Goal: Information Seeking & Learning: Learn about a topic

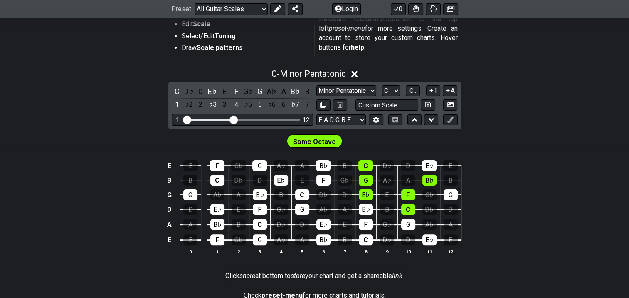
scroll to position [208, 0]
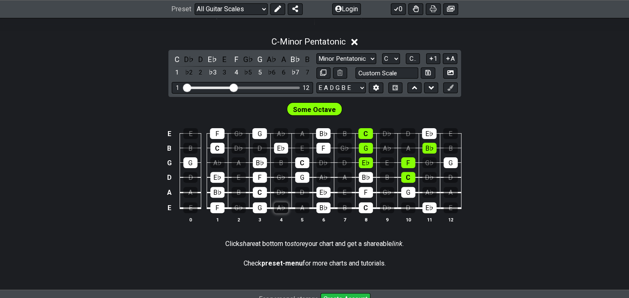
scroll to position [208, 0]
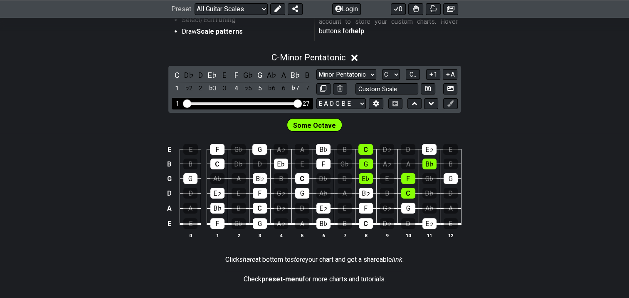
drag, startPoint x: 234, startPoint y: 102, endPoint x: 301, endPoint y: 102, distance: 66.1
click at [301, 103] on input "Visible fret range" at bounding box center [242, 103] width 118 height 0
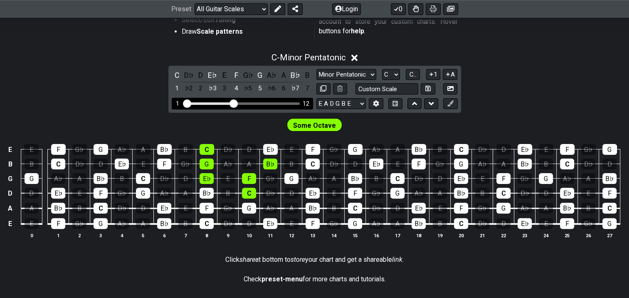
drag, startPoint x: 299, startPoint y: 102, endPoint x: 234, endPoint y: 100, distance: 64.5
click at [234, 103] on input "Visible fret range" at bounding box center [242, 103] width 118 height 0
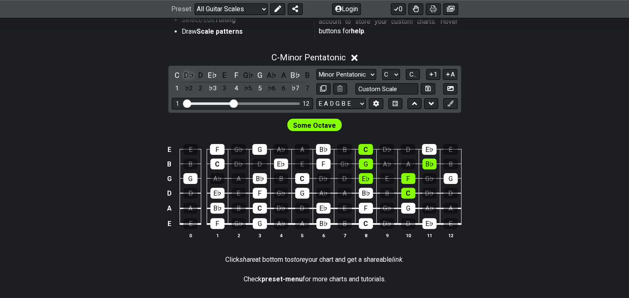
click at [189, 75] on div "D♭" at bounding box center [188, 74] width 11 height 11
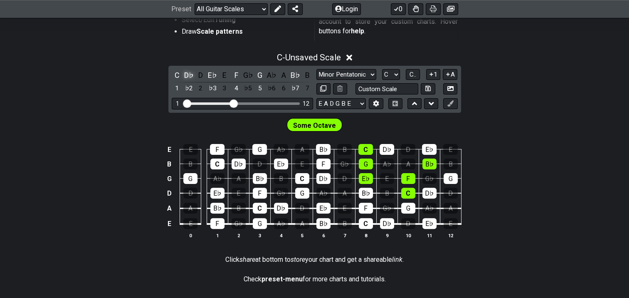
click at [189, 75] on div "D♭" at bounding box center [188, 74] width 11 height 11
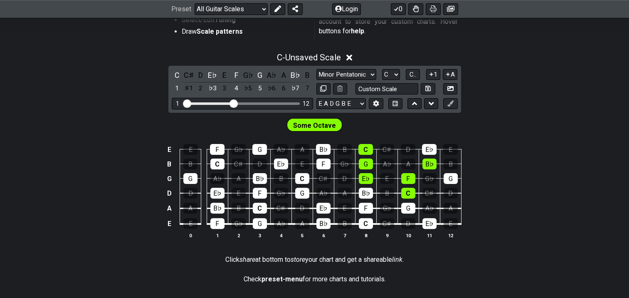
click at [189, 75] on div "C♯" at bounding box center [188, 74] width 11 height 11
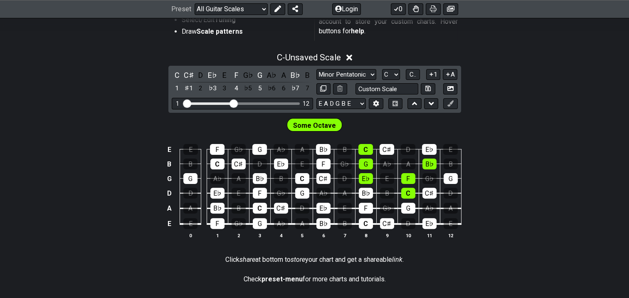
click at [189, 75] on div "C♯" at bounding box center [188, 74] width 11 height 11
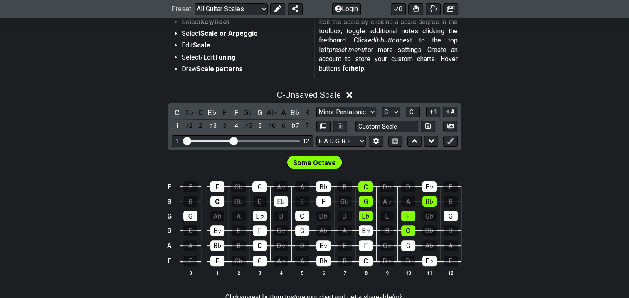
scroll to position [208, 0]
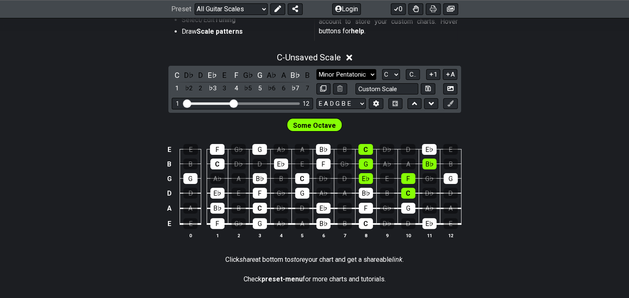
click at [367, 73] on select "Minor Pentatonic Root Minor Pentatonic Major Pentatonic Minor Blues Major Blues…" at bounding box center [346, 74] width 60 height 11
select select "Major / [PERSON_NAME]"
click at [316, 69] on select "Minor Pentatonic Root Minor Pentatonic Major Pentatonic Minor Blues Major Blues…" at bounding box center [346, 74] width 60 height 11
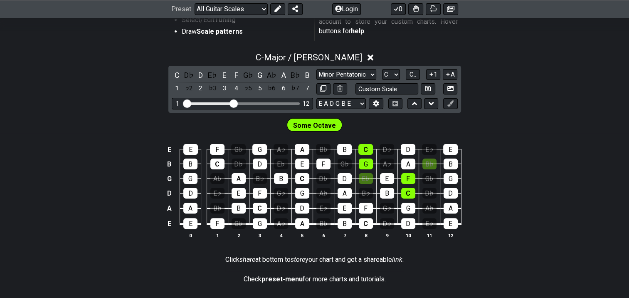
click at [323, 125] on span "Some Octave" at bounding box center [314, 125] width 43 height 12
click at [394, 74] on select "A♭ A A♯ B♭ B C C♯ D♭ D D♯ E♭ E F F♯ G♭ G G♯" at bounding box center [391, 74] width 18 height 11
click at [413, 74] on span "C.." at bounding box center [412, 74] width 7 height 7
click at [413, 74] on span "1..7" at bounding box center [413, 74] width 10 height 7
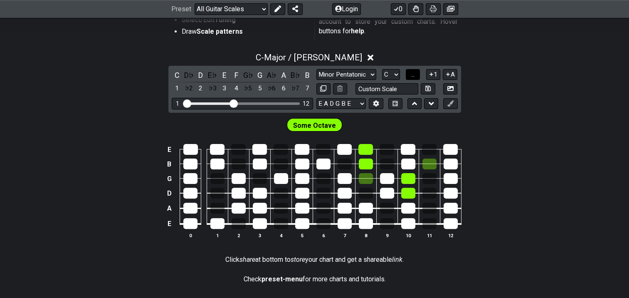
click at [413, 74] on span "..." at bounding box center [413, 74] width 4 height 7
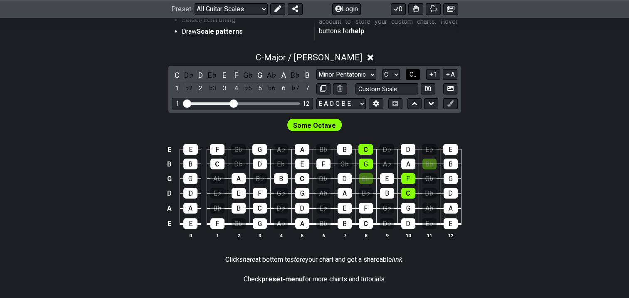
click at [412, 74] on span "C.." at bounding box center [412, 74] width 7 height 7
click at [412, 74] on span "1..7" at bounding box center [413, 74] width 10 height 7
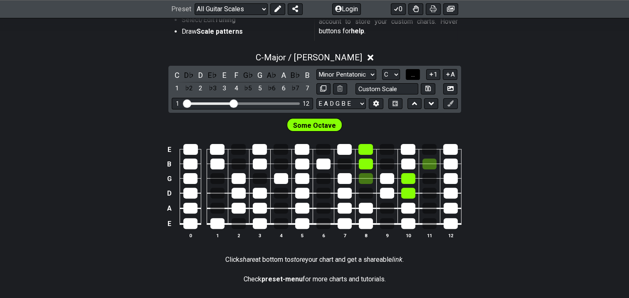
click at [412, 74] on span "..." at bounding box center [413, 74] width 4 height 7
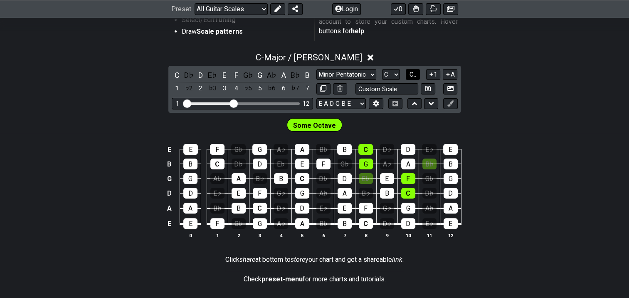
click at [412, 74] on span "C.." at bounding box center [412, 74] width 7 height 7
click at [412, 74] on span "1..7" at bounding box center [413, 74] width 10 height 7
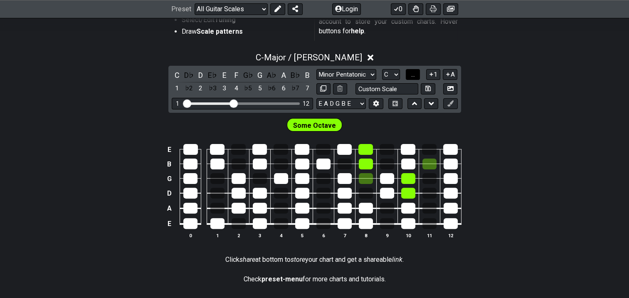
click at [412, 74] on span "..." at bounding box center [413, 74] width 4 height 7
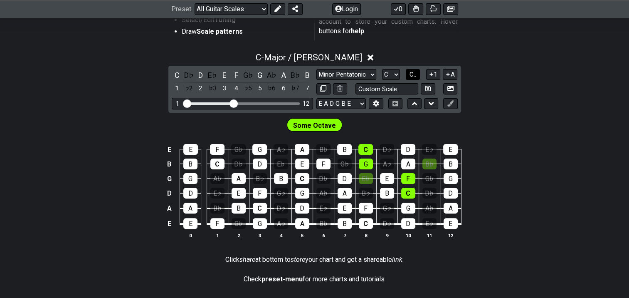
click at [411, 74] on span "C.." at bounding box center [412, 74] width 7 height 7
click at [412, 74] on span "1..7" at bounding box center [413, 74] width 10 height 7
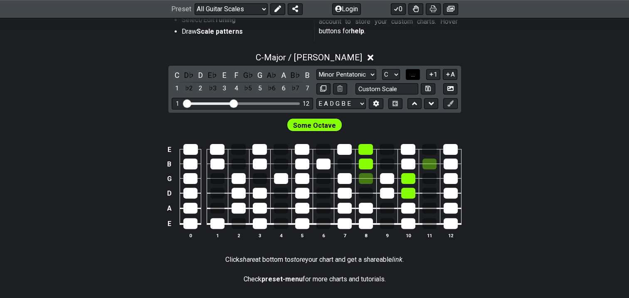
click at [412, 74] on span "..." at bounding box center [413, 74] width 4 height 7
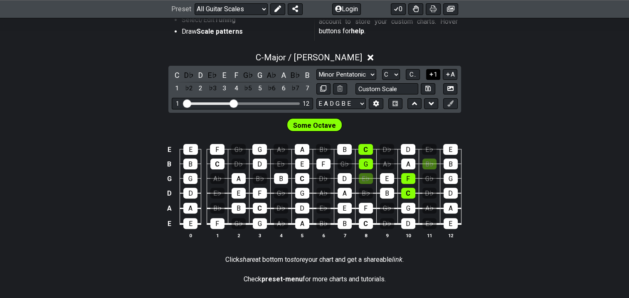
click at [419, 72] on icon at bounding box center [431, 74] width 8 height 6
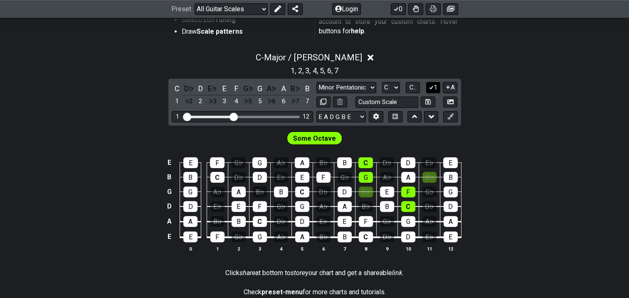
click at [419, 89] on icon at bounding box center [431, 87] width 8 height 6
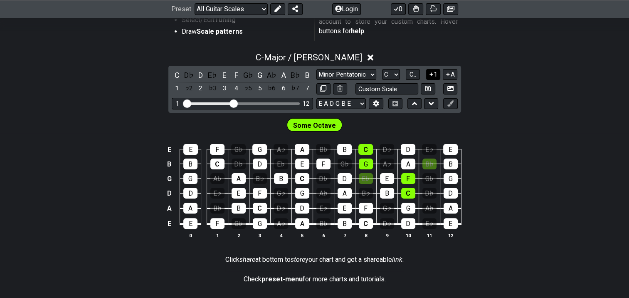
click at [419, 73] on icon at bounding box center [430, 73] width 3 height 3
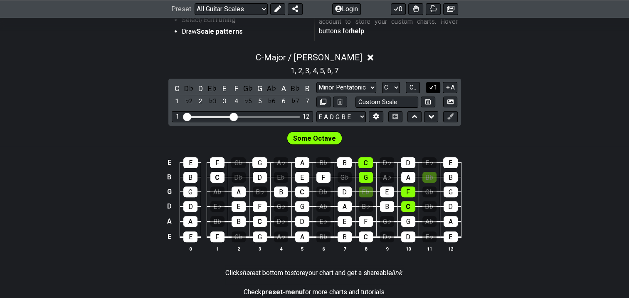
click at [419, 73] on div "1 , 2 , 3 , 4 , 5 , 6 , 7" at bounding box center [314, 69] width 629 height 13
click at [419, 88] on icon at bounding box center [431, 87] width 8 height 6
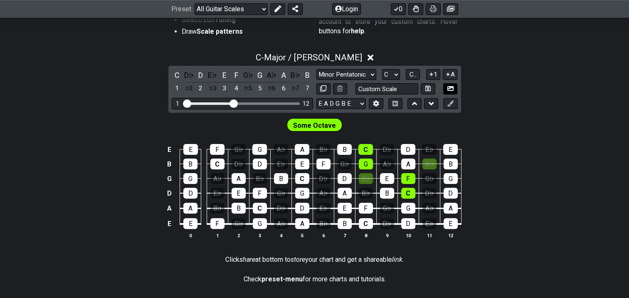
click at [419, 89] on icon at bounding box center [450, 88] width 6 height 6
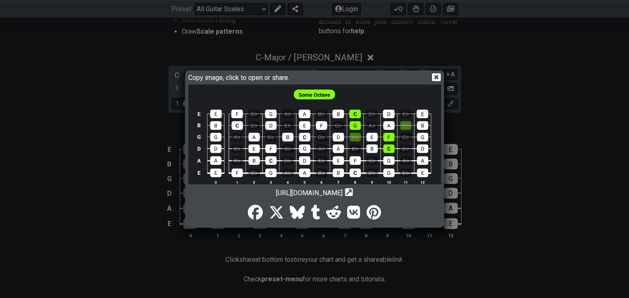
click at [419, 76] on icon at bounding box center [436, 77] width 9 height 8
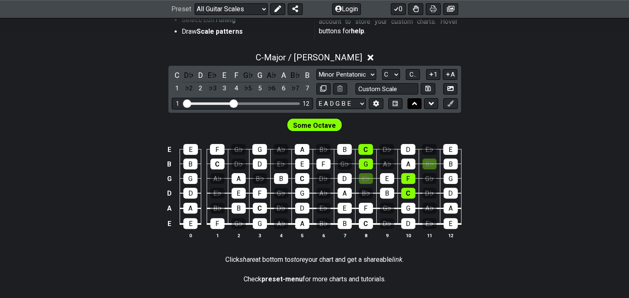
click at [413, 103] on icon at bounding box center [414, 103] width 5 height 3
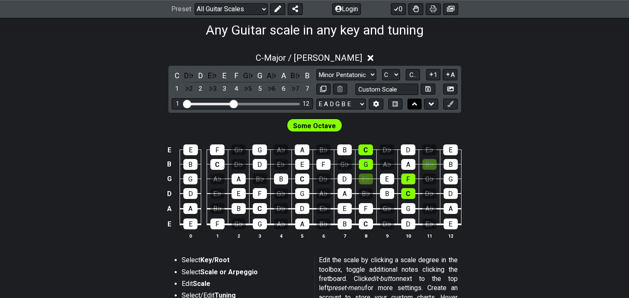
click at [413, 103] on icon at bounding box center [414, 103] width 5 height 3
click at [419, 101] on icon at bounding box center [431, 104] width 5 height 8
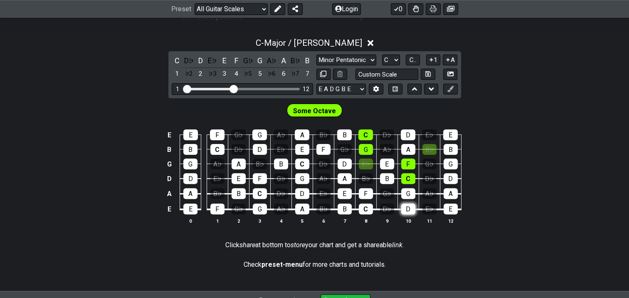
scroll to position [206, 0]
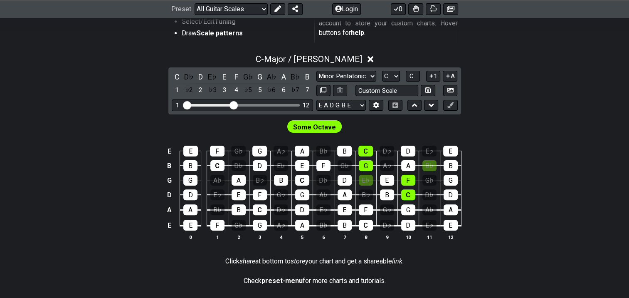
click at [312, 122] on span "Some Octave" at bounding box center [314, 127] width 43 height 12
click at [375, 105] on icon at bounding box center [376, 105] width 6 height 6
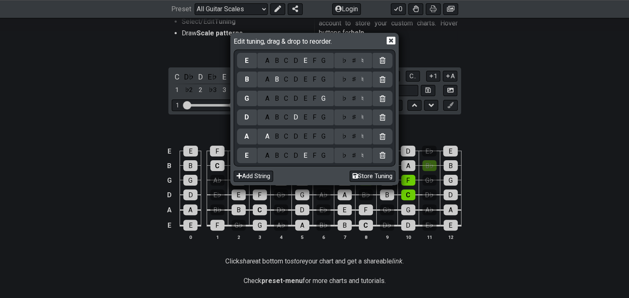
click at [390, 39] on icon at bounding box center [391, 41] width 9 height 8
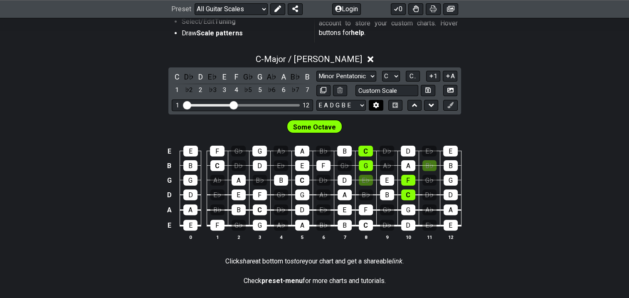
click at [376, 104] on icon at bounding box center [376, 105] width 6 height 6
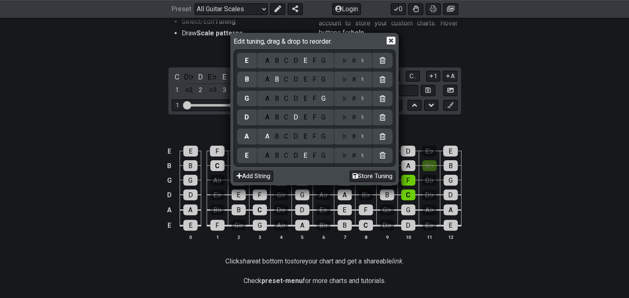
click at [376, 104] on div at bounding box center [382, 99] width 20 height 16
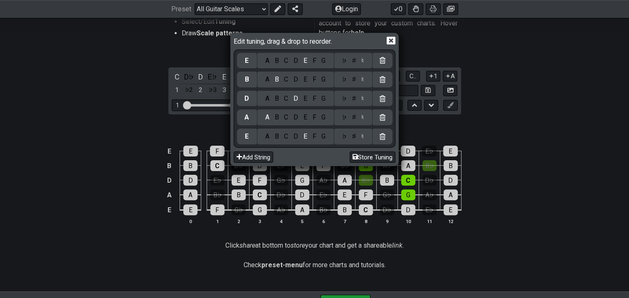
click at [391, 43] on icon at bounding box center [391, 41] width 9 height 8
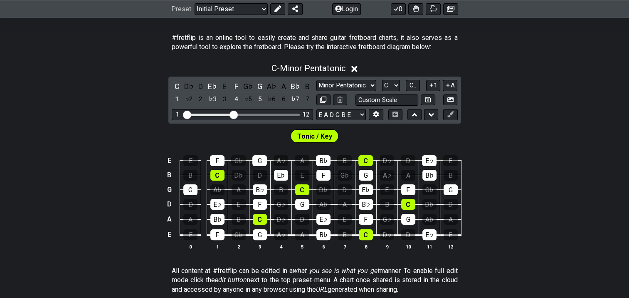
scroll to position [138, 0]
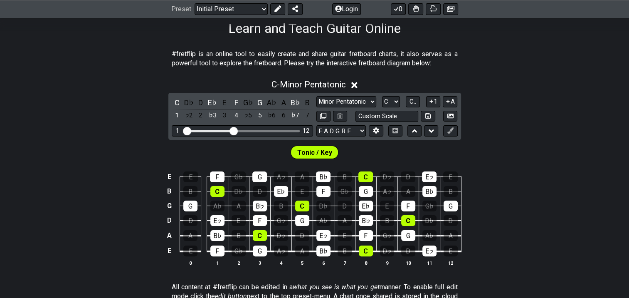
click at [324, 155] on span "Tonic / Key" at bounding box center [314, 152] width 35 height 12
click at [391, 103] on select "A♭ A A♯ B♭ B C C♯ D♭ D D♯ E♭ E F F♯ G♭ G G♯" at bounding box center [391, 101] width 18 height 11
click at [412, 100] on span "C.." at bounding box center [412, 101] width 7 height 7
click at [412, 100] on span "1..7" at bounding box center [413, 101] width 10 height 7
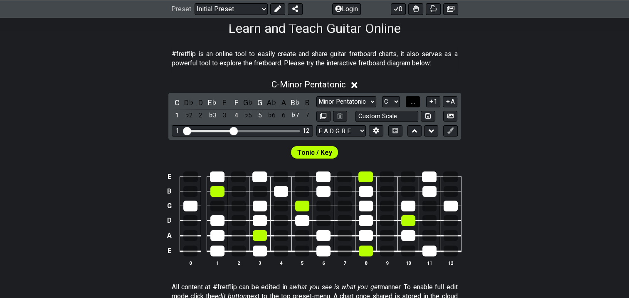
click at [412, 100] on span "..." at bounding box center [413, 101] width 4 height 7
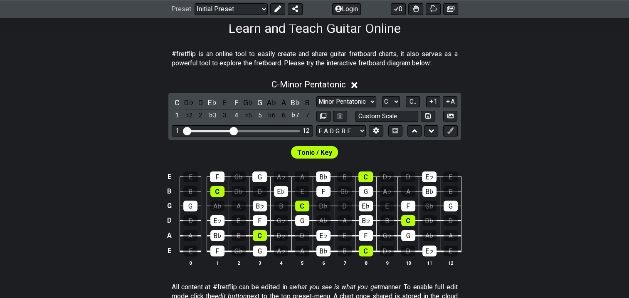
click at [316, 155] on span "Tonic / Key" at bounding box center [314, 152] width 35 height 12
click at [362, 131] on select "E A D G B E E A D G B E E A D G B E B E A D F♯ B A D G C E A D A D G B E E♭ A♭ …" at bounding box center [340, 130] width 49 height 11
click at [378, 130] on icon at bounding box center [376, 131] width 6 height 6
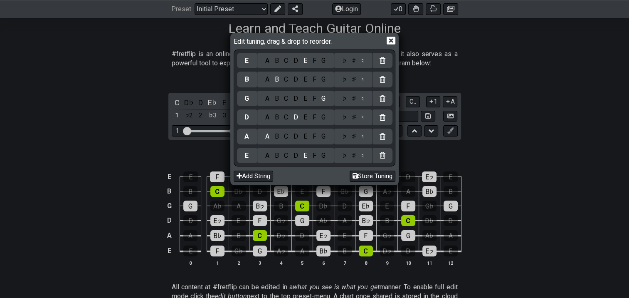
click at [390, 41] on icon at bounding box center [391, 40] width 9 height 9
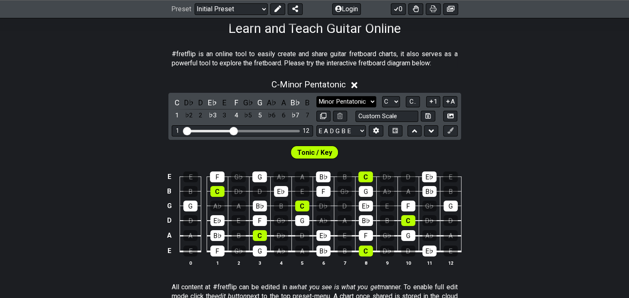
click at [372, 100] on select "Minor Pentatonic Click to edit Minor Pentatonic Major Pentatonic Minor Blues Ma…" at bounding box center [346, 101] width 60 height 11
click at [316, 96] on select "Minor Pentatonic Click to edit Minor Pentatonic Major Pentatonic Minor Blues Ma…" at bounding box center [346, 101] width 60 height 11
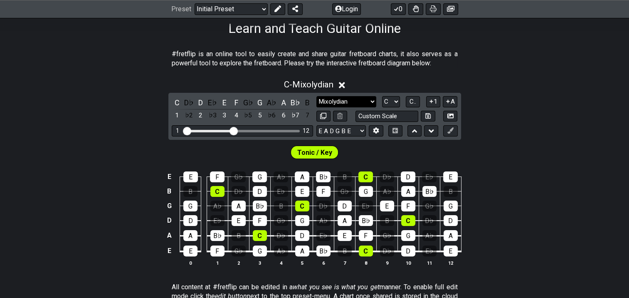
click at [372, 100] on select "Minor Pentatonic Click to edit Minor Pentatonic Major Pentatonic Minor Blues Ma…" at bounding box center [346, 101] width 60 height 11
select select "Major / [PERSON_NAME]"
click at [316, 96] on select "Minor Pentatonic Click to edit Minor Pentatonic Major Pentatonic Minor Blues Ma…" at bounding box center [346, 101] width 60 height 11
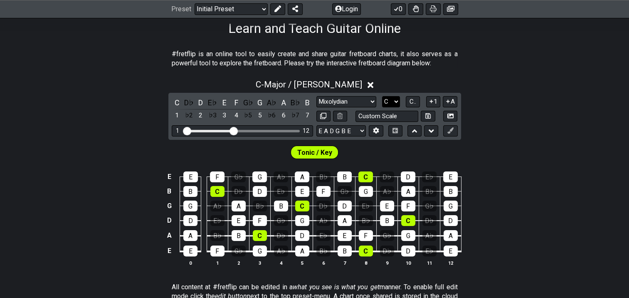
click at [394, 101] on select "A♭ A A♯ B♭ B C C♯ D♭ D D♯ E♭ E F F♯ G♭ G G♯" at bounding box center [391, 101] width 18 height 11
select select "C#"
click at [382, 96] on select "A♭ A A♯ B♭ B C C♯ D♭ D D♯ E♭ E F F♯ G♭ G G♯" at bounding box center [391, 101] width 18 height 11
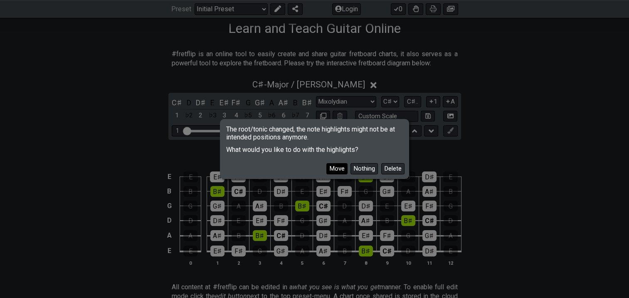
click at [338, 168] on button "Move" at bounding box center [336, 168] width 21 height 11
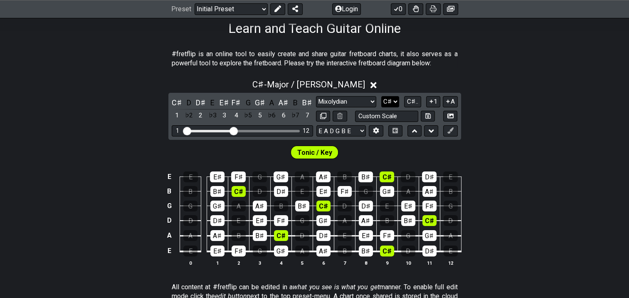
click at [393, 101] on select "A♭ A A♯ B♭ B C C♯ D♭ D D♯ E♭ E F F♯ G♭ G G♯" at bounding box center [390, 101] width 18 height 11
click at [394, 101] on select "A♭ A A♯ B♭ B C C♯ D♭ D D♯ E♭ E F F♯ G♭ G G♯" at bounding box center [390, 101] width 18 height 11
click at [374, 101] on select "Minor Pentatonic Click to edit Minor Pentatonic Major Pentatonic Minor Blues Ma…" at bounding box center [346, 101] width 60 height 11
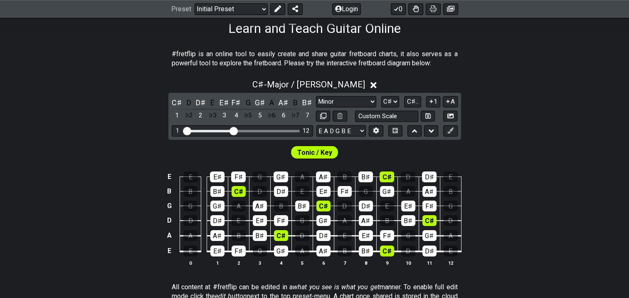
click at [316, 96] on select "Minor Pentatonic Click to edit Minor Pentatonic Major Pentatonic Minor Blues Ma…" at bounding box center [346, 101] width 60 height 11
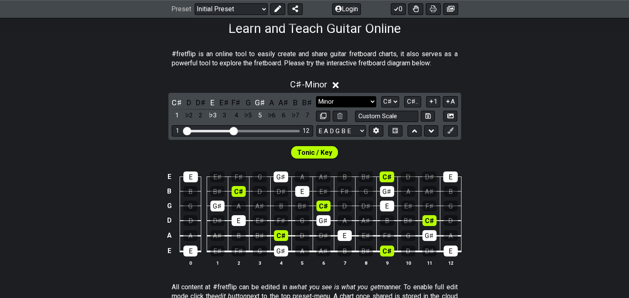
click at [374, 99] on select "Minor Pentatonic Click to edit Minor Pentatonic Major Pentatonic Minor Blues Ma…" at bounding box center [346, 101] width 60 height 11
click at [316, 96] on select "Minor Pentatonic Click to edit Minor Pentatonic Major Pentatonic Minor Blues Ma…" at bounding box center [346, 101] width 60 height 11
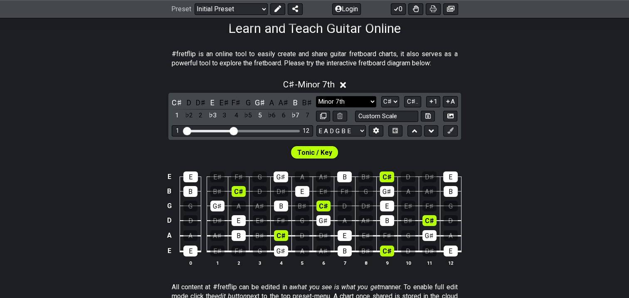
click at [374, 100] on select "Minor Pentatonic Click to edit Minor Pentatonic Major Pentatonic Minor Blues Ma…" at bounding box center [346, 101] width 60 height 11
click at [316, 96] on select "Minor Pentatonic Click to edit Minor Pentatonic Major Pentatonic Minor Blues Ma…" at bounding box center [346, 101] width 60 height 11
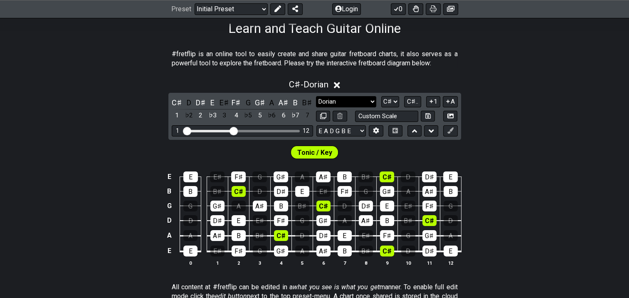
click at [372, 100] on select "Minor Pentatonic Click to edit Minor Pentatonic Major Pentatonic Minor Blues Ma…" at bounding box center [346, 101] width 60 height 11
click at [316, 96] on select "Minor Pentatonic Click to edit Minor Pentatonic Major Pentatonic Minor Blues Ma…" at bounding box center [346, 101] width 60 height 11
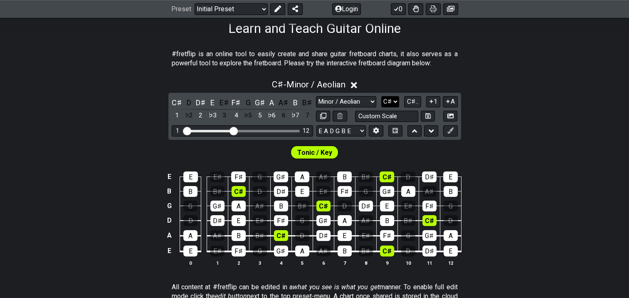
click at [394, 100] on select "A♭ A A♯ B♭ B C C♯ D♭ D D♯ E♭ E F F♯ G♭ G G♯" at bounding box center [390, 101] width 18 height 11
click at [411, 101] on span "C♯.." at bounding box center [412, 101] width 11 height 7
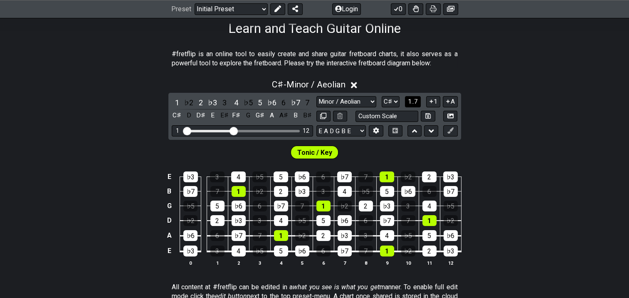
click at [411, 101] on span "1..7" at bounding box center [413, 101] width 10 height 7
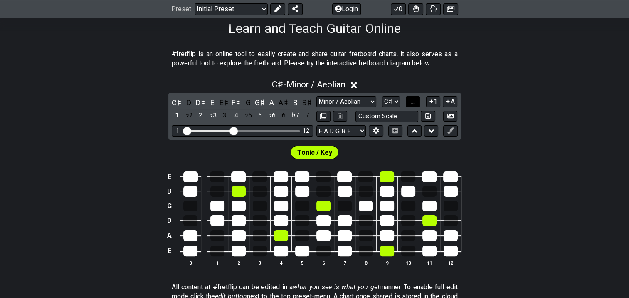
click at [414, 101] on span "..." at bounding box center [413, 101] width 4 height 7
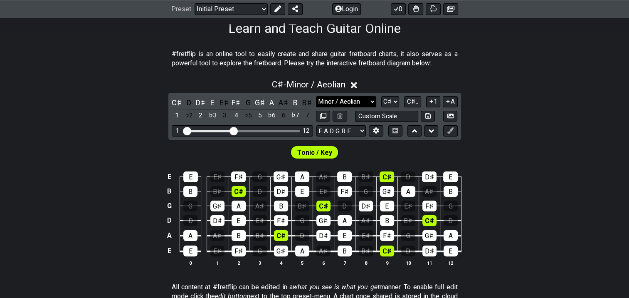
click at [372, 100] on select "Minor Pentatonic Click to edit Minor Pentatonic Major Pentatonic Minor Blues Ma…" at bounding box center [346, 101] width 60 height 11
click at [316, 96] on select "Minor Pentatonic Click to edit Minor Pentatonic Major Pentatonic Minor Blues Ma…" at bounding box center [346, 101] width 60 height 11
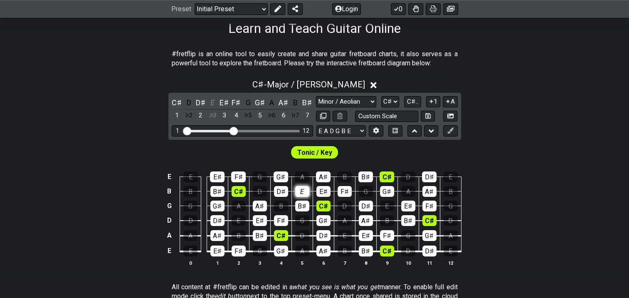
click at [301, 188] on div "E" at bounding box center [302, 191] width 14 height 11
click at [303, 190] on div "E" at bounding box center [302, 191] width 14 height 11
drag, startPoint x: 302, startPoint y: 190, endPoint x: 310, endPoint y: 182, distance: 10.9
click at [303, 190] on div "E" at bounding box center [302, 191] width 14 height 11
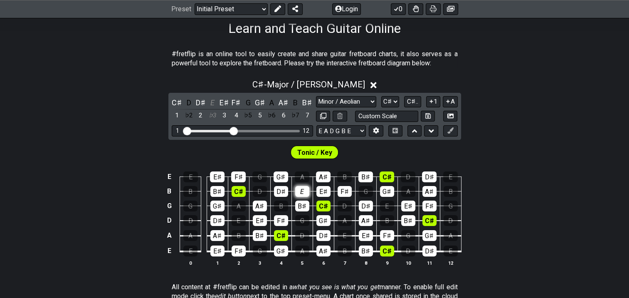
click at [301, 190] on div "E" at bounding box center [302, 191] width 14 height 11
click at [261, 179] on div "G" at bounding box center [259, 176] width 15 height 11
click at [261, 175] on div "G" at bounding box center [259, 176] width 15 height 11
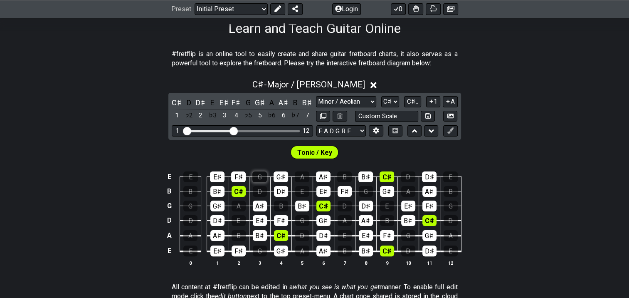
click at [261, 175] on div "G" at bounding box center [259, 176] width 15 height 11
click at [372, 100] on select "Minor Pentatonic Click to edit Minor Pentatonic Major Pentatonic Minor Blues Ma…" at bounding box center [346, 101] width 60 height 11
click at [316, 96] on select "Minor Pentatonic Click to edit Minor Pentatonic Major Pentatonic Minor Blues Ma…" at bounding box center [346, 101] width 60 height 11
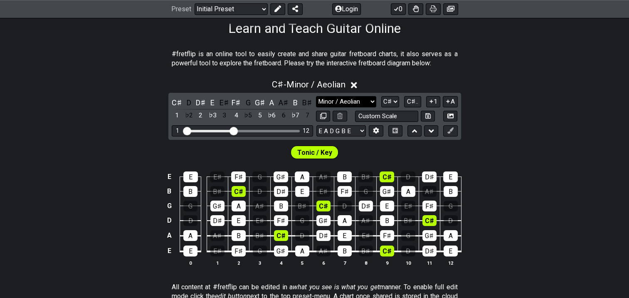
click at [370, 103] on select "Minor Pentatonic Click to edit Minor Pentatonic Major Pentatonic Minor Blues Ma…" at bounding box center [346, 101] width 60 height 11
click at [316, 96] on select "Minor Pentatonic Click to edit Minor Pentatonic Major Pentatonic Minor Blues Ma…" at bounding box center [346, 101] width 60 height 11
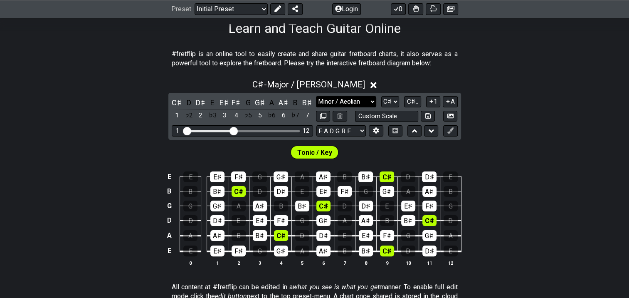
click at [361, 102] on select "Minor Pentatonic Click to edit Minor Pentatonic Major Pentatonic Minor Blues Ma…" at bounding box center [346, 101] width 60 height 11
click at [316, 96] on select "Minor Pentatonic Click to edit Minor Pentatonic Major Pentatonic Minor Blues Ma…" at bounding box center [346, 101] width 60 height 11
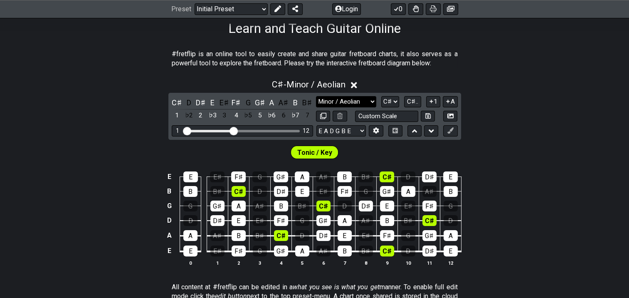
click at [366, 104] on select "Minor Pentatonic Click to edit Minor Pentatonic Major Pentatonic Minor Blues Ma…" at bounding box center [346, 101] width 60 height 11
click at [316, 96] on select "Minor Pentatonic Click to edit Minor Pentatonic Major Pentatonic Minor Blues Ma…" at bounding box center [346, 101] width 60 height 11
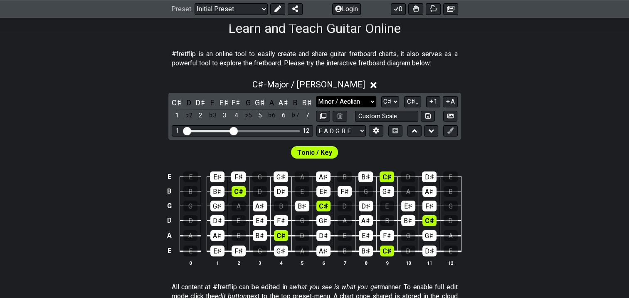
click at [372, 101] on select "Minor Pentatonic Click to edit Minor Pentatonic Major Pentatonic Minor Blues Ma…" at bounding box center [346, 101] width 60 height 11
select select "Minor / Aeolian"
click at [316, 96] on select "Minor Pentatonic Click to edit Minor Pentatonic Major Pentatonic Minor Blues Ma…" at bounding box center [346, 101] width 60 height 11
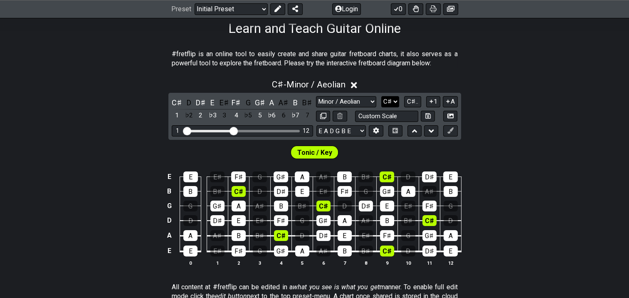
click at [392, 101] on select "A♭ A A♯ B♭ B C C♯ D♭ D D♯ E♭ E F F♯ G♭ G G♯" at bounding box center [390, 101] width 18 height 11
select select "D"
click at [382, 96] on select "A♭ A A♯ B♭ B C C♯ D♭ D D♯ E♭ E F F♯ G♭ G G♯" at bounding box center [390, 101] width 18 height 11
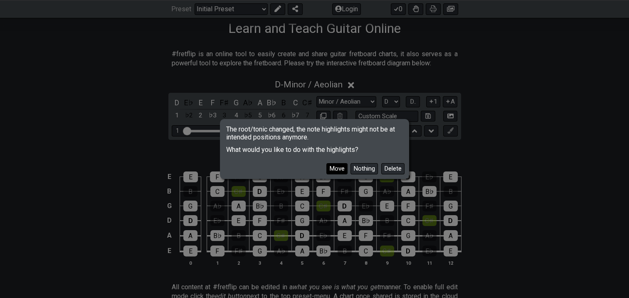
click at [339, 168] on button "Move" at bounding box center [336, 168] width 21 height 11
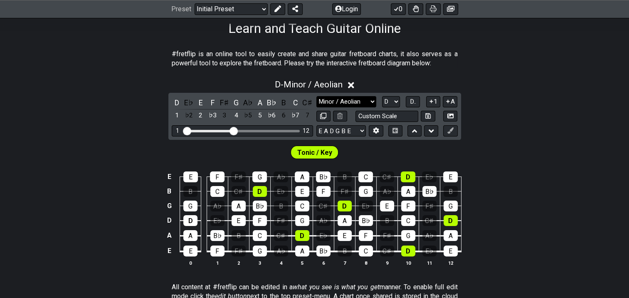
click at [374, 99] on select "Minor Pentatonic Click to edit Minor Pentatonic Major Pentatonic Minor Blues Ma…" at bounding box center [346, 101] width 60 height 11
click at [396, 101] on select "A♭ A A♯ B♭ B C C♯ D♭ D D♯ E♭ E F F♯ G♭ G G♯" at bounding box center [391, 101] width 18 height 11
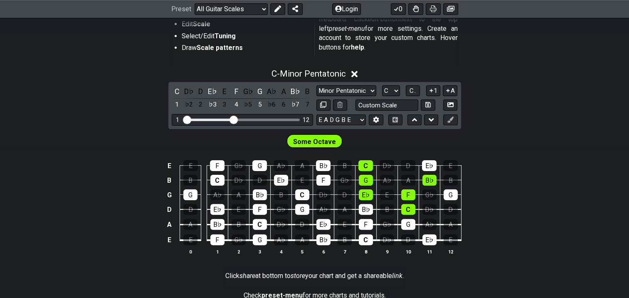
scroll to position [208, 0]
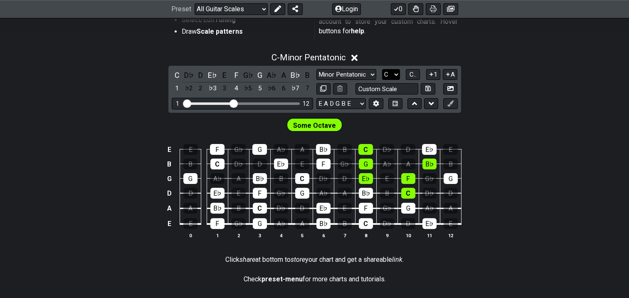
click at [397, 74] on select "A♭ A A♯ B♭ B C C♯ D♭ D D♯ E♭ E F F♯ G♭ G G♯" at bounding box center [391, 74] width 18 height 11
select select "C#"
click at [382, 69] on select "A♭ A A♯ B♭ B C C♯ D♭ D D♯ E♭ E F F♯ G♭ G G♯" at bounding box center [391, 74] width 18 height 11
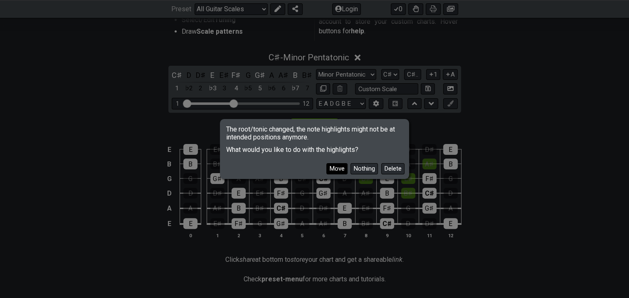
click at [331, 166] on button "Move" at bounding box center [336, 168] width 21 height 11
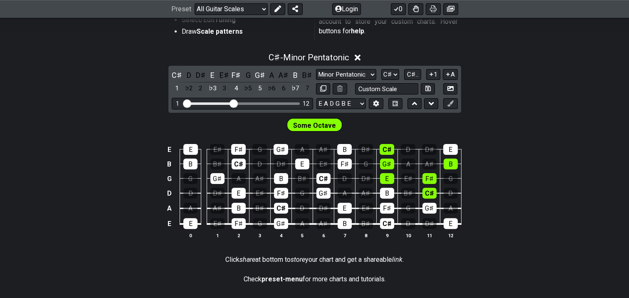
click at [323, 125] on span "Some Octave" at bounding box center [314, 125] width 43 height 12
click at [412, 74] on span "C♯.." at bounding box center [412, 74] width 11 height 7
click at [412, 74] on span "1..7" at bounding box center [413, 74] width 10 height 7
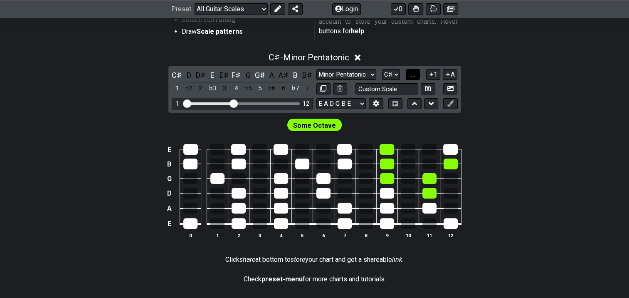
click at [413, 74] on span "..." at bounding box center [413, 74] width 4 height 7
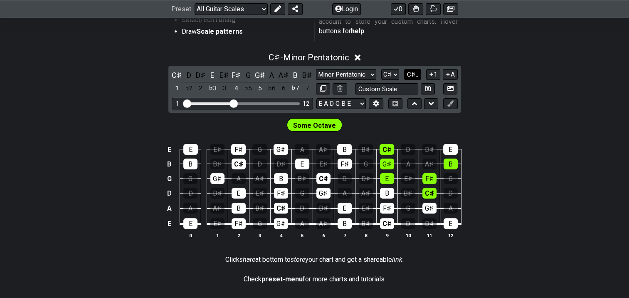
click at [413, 74] on span "C♯.." at bounding box center [412, 74] width 11 height 7
click at [413, 74] on span "1..7" at bounding box center [413, 74] width 10 height 7
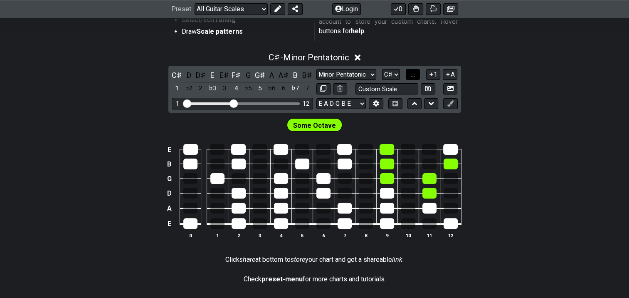
click at [413, 74] on span "..." at bounding box center [413, 74] width 4 height 7
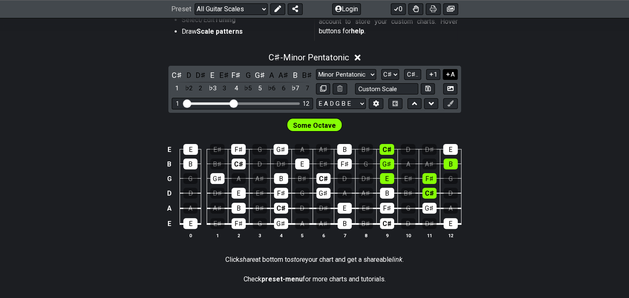
click at [451, 74] on button "A" at bounding box center [450, 74] width 15 height 11
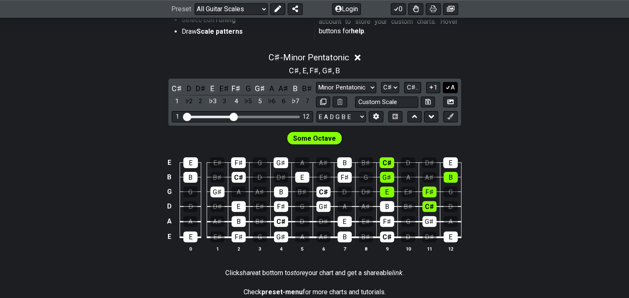
click at [450, 89] on icon at bounding box center [448, 87] width 8 height 6
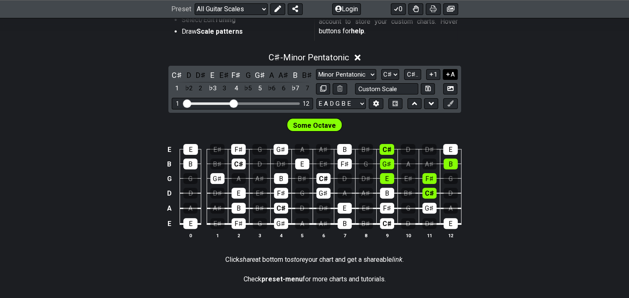
click at [447, 72] on icon at bounding box center [448, 74] width 8 height 6
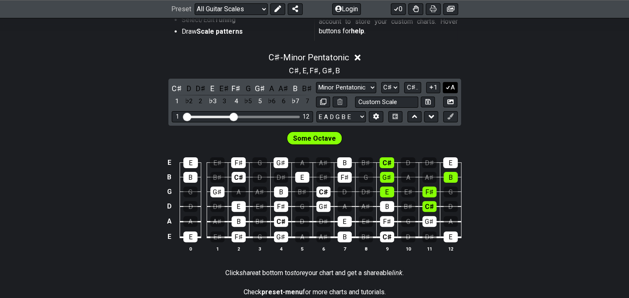
click at [449, 86] on icon at bounding box center [448, 87] width 8 height 6
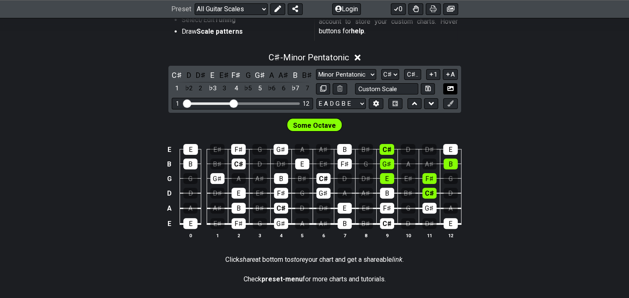
click at [449, 86] on icon at bounding box center [450, 88] width 6 height 6
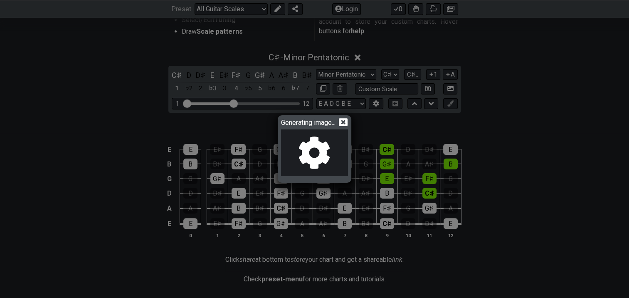
click at [343, 120] on icon at bounding box center [343, 122] width 9 height 9
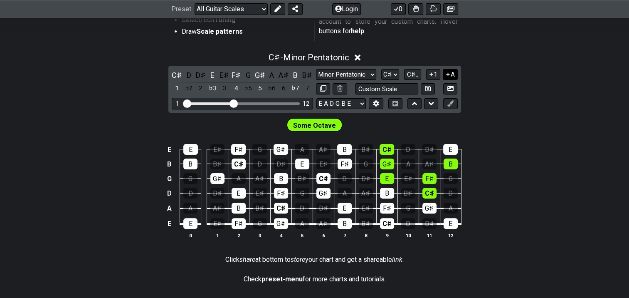
click at [450, 72] on icon at bounding box center [448, 74] width 8 height 6
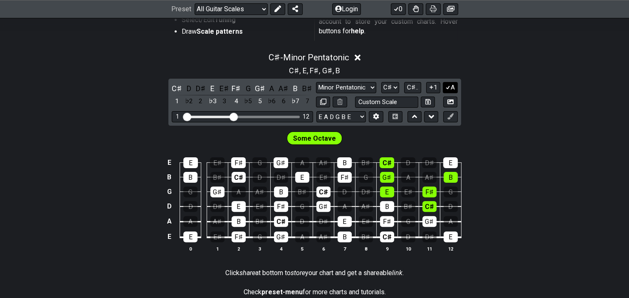
click at [453, 88] on button "A" at bounding box center [450, 87] width 15 height 11
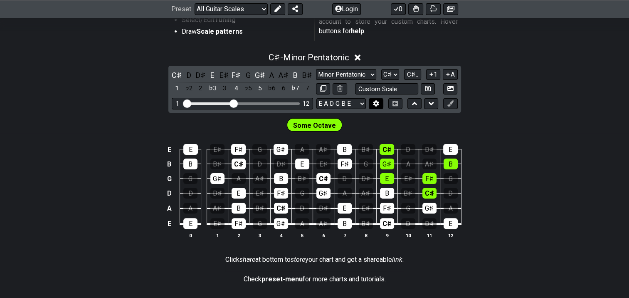
click at [376, 101] on icon at bounding box center [376, 103] width 6 height 6
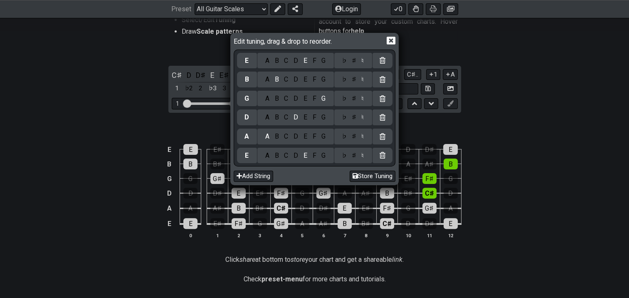
click at [296, 156] on div "D" at bounding box center [296, 155] width 10 height 9
click at [286, 155] on div "C" at bounding box center [286, 155] width 10 height 9
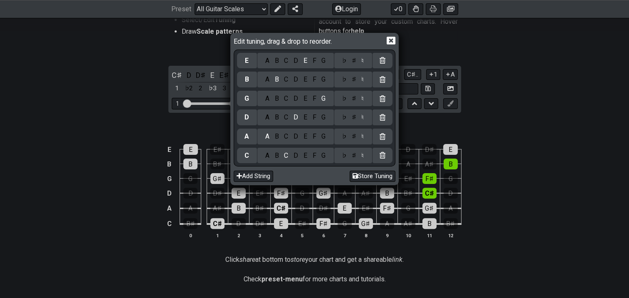
click at [305, 155] on div "E" at bounding box center [305, 155] width 9 height 9
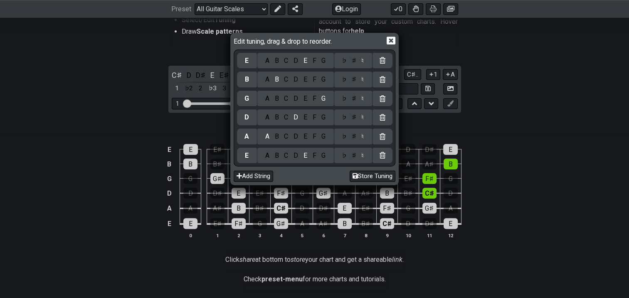
click at [388, 40] on icon at bounding box center [391, 41] width 9 height 8
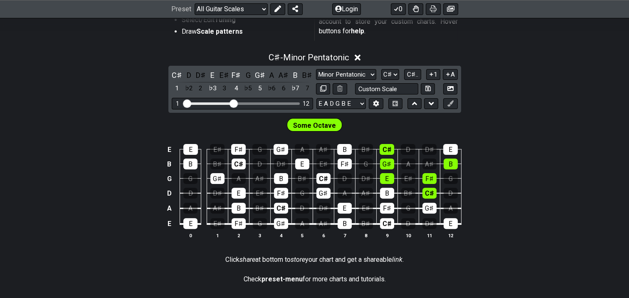
click at [318, 125] on span "Some Octave" at bounding box center [314, 125] width 43 height 12
click at [250, 102] on div "Visible fret range" at bounding box center [242, 103] width 115 height 2
drag, startPoint x: 234, startPoint y: 102, endPoint x: 251, endPoint y: 104, distance: 16.7
click at [251, 103] on input "Visible fret range" at bounding box center [242, 103] width 118 height 0
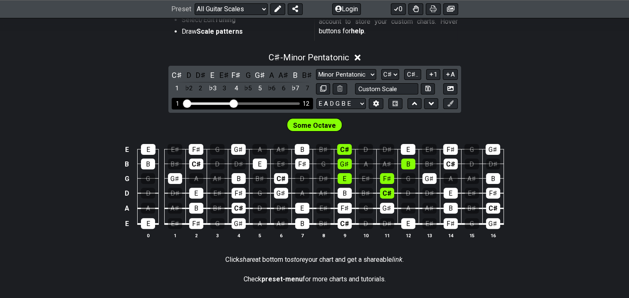
drag, startPoint x: 251, startPoint y: 104, endPoint x: 235, endPoint y: 103, distance: 15.8
click at [235, 103] on input "Visible fret range" at bounding box center [242, 103] width 118 height 0
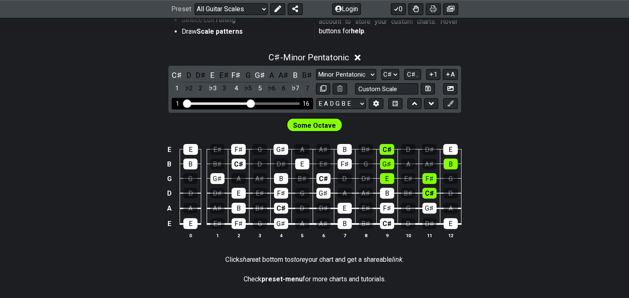
drag, startPoint x: 234, startPoint y: 103, endPoint x: 252, endPoint y: 103, distance: 18.3
click at [252, 103] on input "Visible fret range" at bounding box center [242, 103] width 118 height 0
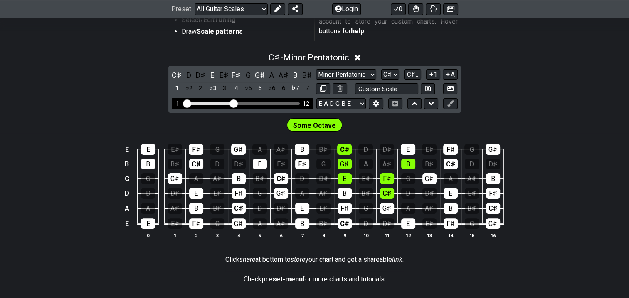
drag, startPoint x: 252, startPoint y: 103, endPoint x: 234, endPoint y: 104, distance: 17.9
click at [234, 103] on input "Visible fret range" at bounding box center [242, 103] width 118 height 0
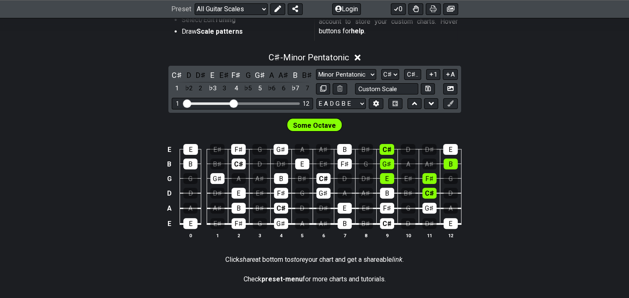
click at [309, 125] on span "Some Octave" at bounding box center [314, 125] width 43 height 12
click at [343, 147] on div "B" at bounding box center [344, 149] width 15 height 11
click at [343, 150] on div "B" at bounding box center [344, 149] width 15 height 11
click at [413, 103] on icon at bounding box center [414, 103] width 5 height 3
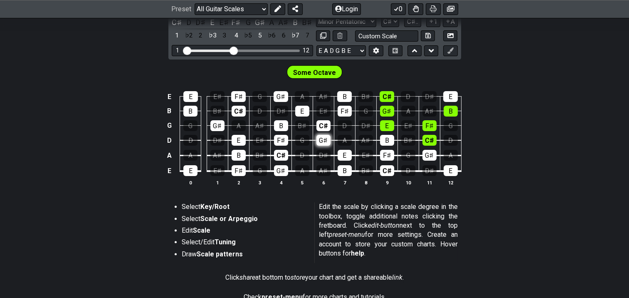
scroll to position [206, 0]
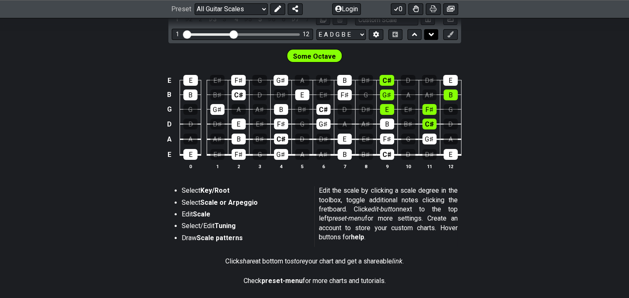
click at [431, 32] on icon at bounding box center [431, 34] width 5 height 8
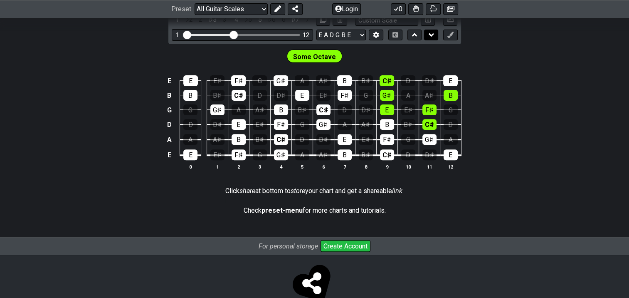
click at [431, 35] on icon at bounding box center [431, 34] width 5 height 3
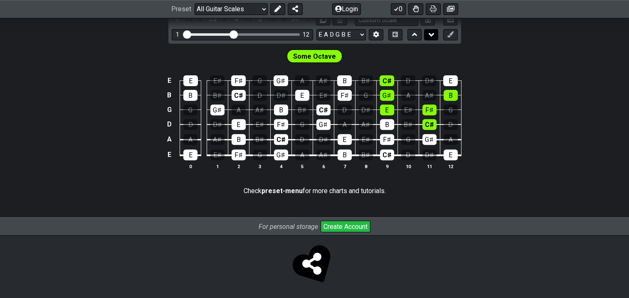
click at [431, 35] on icon at bounding box center [431, 34] width 5 height 3
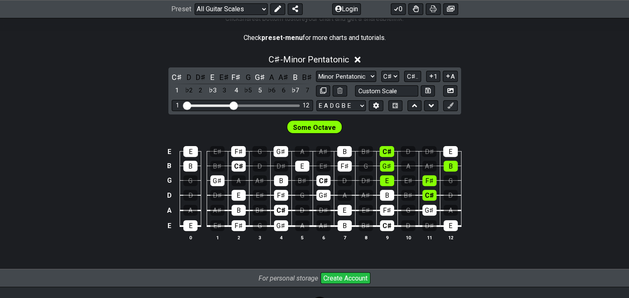
scroll to position [228, 0]
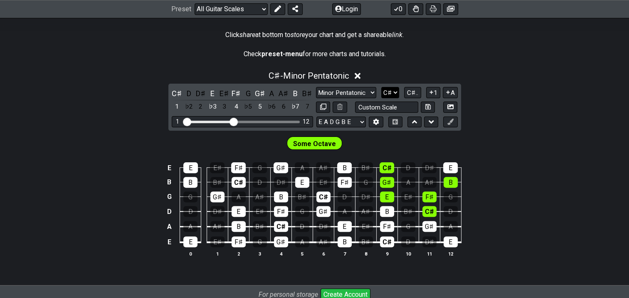
click at [394, 91] on select "A♭ A A♯ B♭ B C C♯ D♭ D D♯ E♭ E F F♯ G♭ G G♯" at bounding box center [390, 92] width 18 height 11
click at [413, 91] on span "C♯.." at bounding box center [412, 92] width 11 height 7
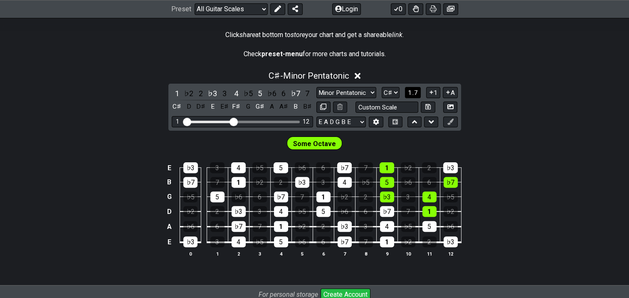
click at [413, 91] on span "1..7" at bounding box center [413, 92] width 10 height 7
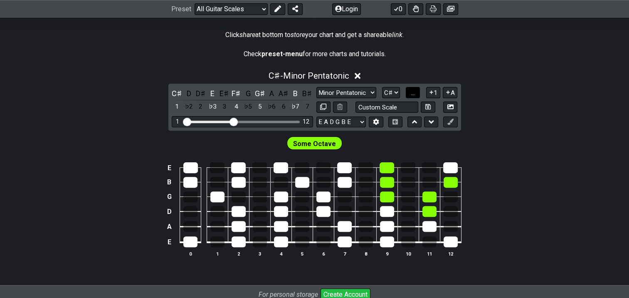
click at [413, 91] on span "..." at bounding box center [413, 92] width 4 height 7
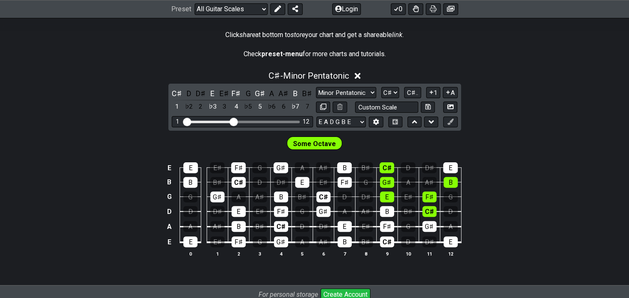
click at [304, 143] on span "Some Octave" at bounding box center [314, 144] width 43 height 12
click at [352, 91] on select "Minor Pentatonic Root Minor Pentatonic Major Pentatonic Minor Blues Major Blues…" at bounding box center [346, 92] width 60 height 11
click at [316, 87] on select "Minor Pentatonic Root Minor Pentatonic Major Pentatonic Minor Blues Major Blues…" at bounding box center [346, 92] width 60 height 11
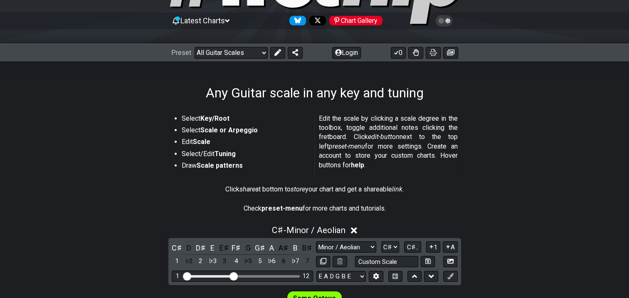
scroll to position [90, 0]
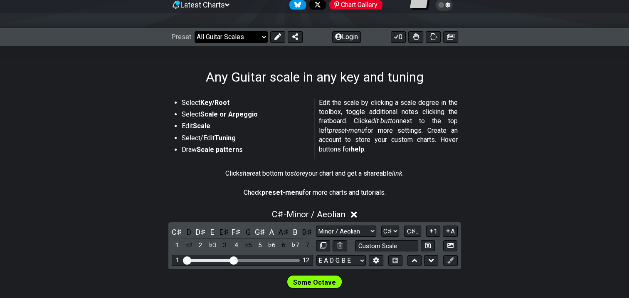
click at [264, 37] on select "Welcome to #fretflip! Initial Preset Custom Preset Minor Pentatonic Major Penta…" at bounding box center [231, 37] width 73 height 12
click at [264, 36] on select "Welcome to #fretflip! Initial Preset Custom Preset Minor Pentatonic Major Penta…" at bounding box center [231, 37] width 73 height 12
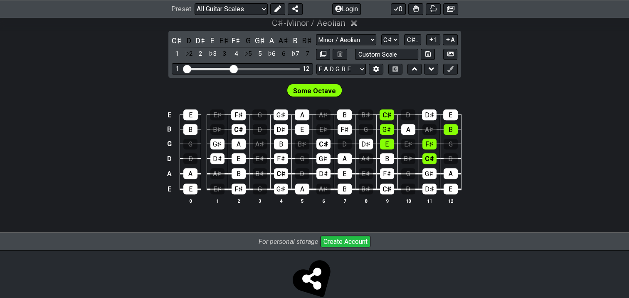
scroll to position [264, 0]
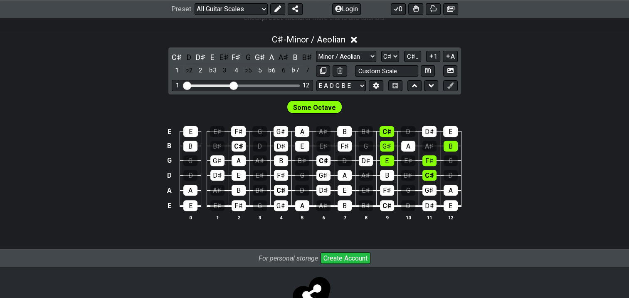
click at [307, 110] on span "Some Octave" at bounding box center [314, 107] width 43 height 12
click at [431, 55] on icon at bounding box center [430, 55] width 3 height 3
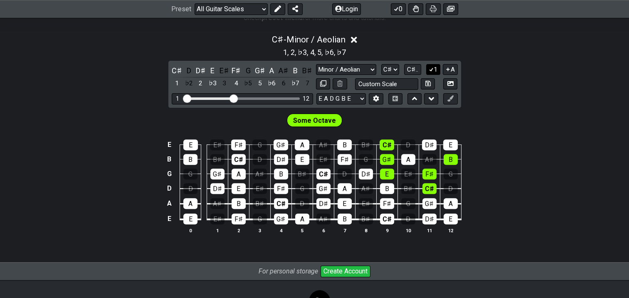
click at [433, 69] on icon at bounding box center [431, 69] width 8 height 6
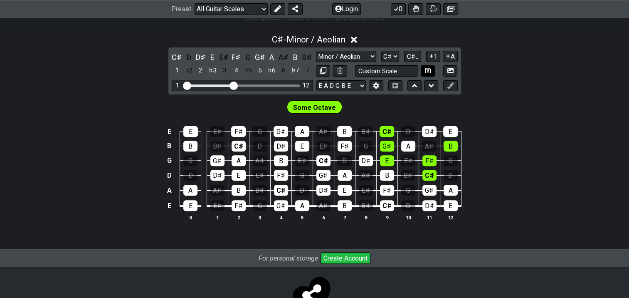
click at [433, 69] on button at bounding box center [428, 70] width 14 height 11
select select "Custom Scale"
click at [432, 54] on icon at bounding box center [431, 56] width 8 height 6
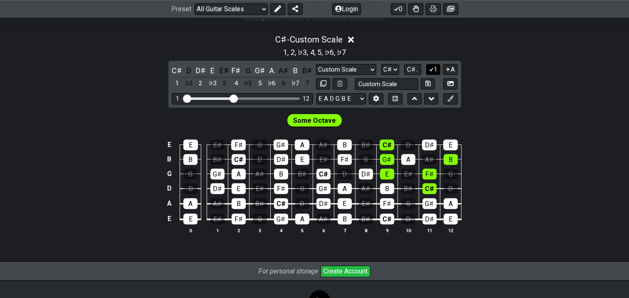
click at [432, 54] on div "1 , 2 , ♭3 , 4 , 5 , ♭6 , ♭7" at bounding box center [314, 51] width 629 height 13
click at [432, 68] on icon at bounding box center [431, 69] width 8 height 6
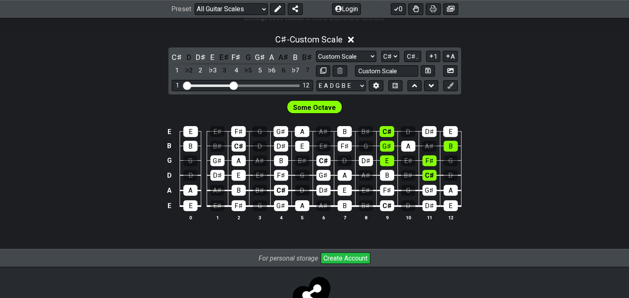
click at [308, 109] on span "Some Octave" at bounding box center [314, 107] width 43 height 12
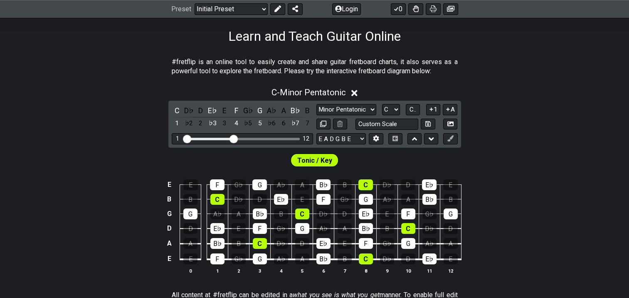
scroll to position [138, 0]
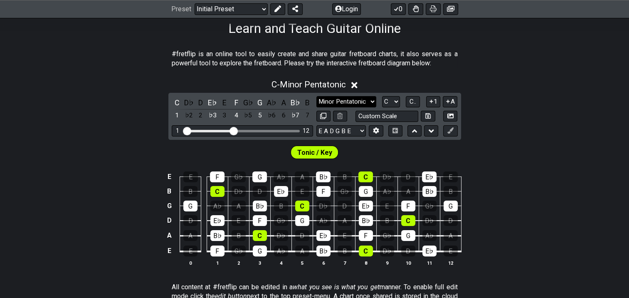
click at [365, 100] on select "Minor Pentatonic Click to edit Minor Pentatonic Major Pentatonic Minor Blues Ma…" at bounding box center [346, 101] width 60 height 11
select select "Minor / Aeolian"
click at [316, 96] on select "Minor Pentatonic Click to edit Minor Pentatonic Major Pentatonic Minor Blues Ma…" at bounding box center [346, 101] width 60 height 11
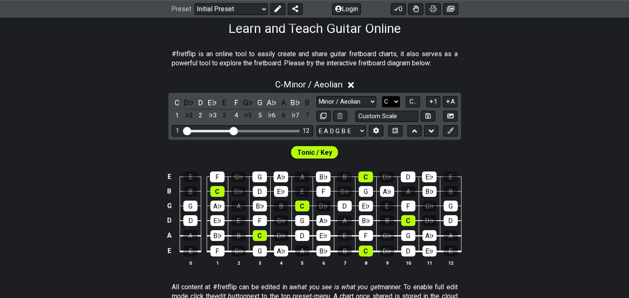
click at [394, 100] on select "A♭ A A♯ B♭ B C C♯ D♭ D D♯ E♭ E F F♯ G♭ G G♯" at bounding box center [391, 101] width 18 height 11
select select "C#"
click at [382, 96] on select "A♭ A A♯ B♭ B C C♯ D♭ D D♯ E♭ E F F♯ G♭ G G♯" at bounding box center [391, 101] width 18 height 11
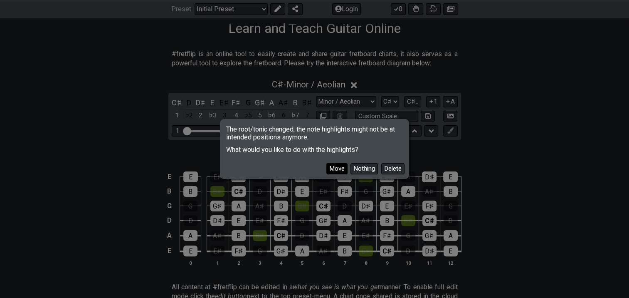
click at [334, 171] on button "Move" at bounding box center [336, 168] width 21 height 11
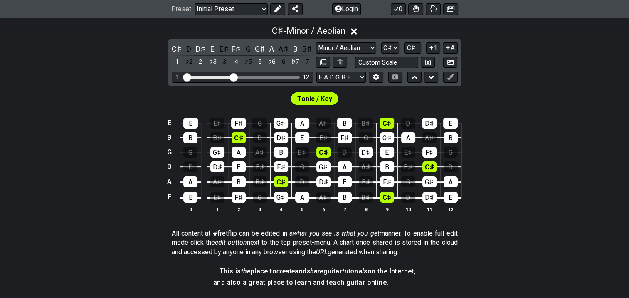
scroll to position [208, 0]
